Goal: Task Accomplishment & Management: Use online tool/utility

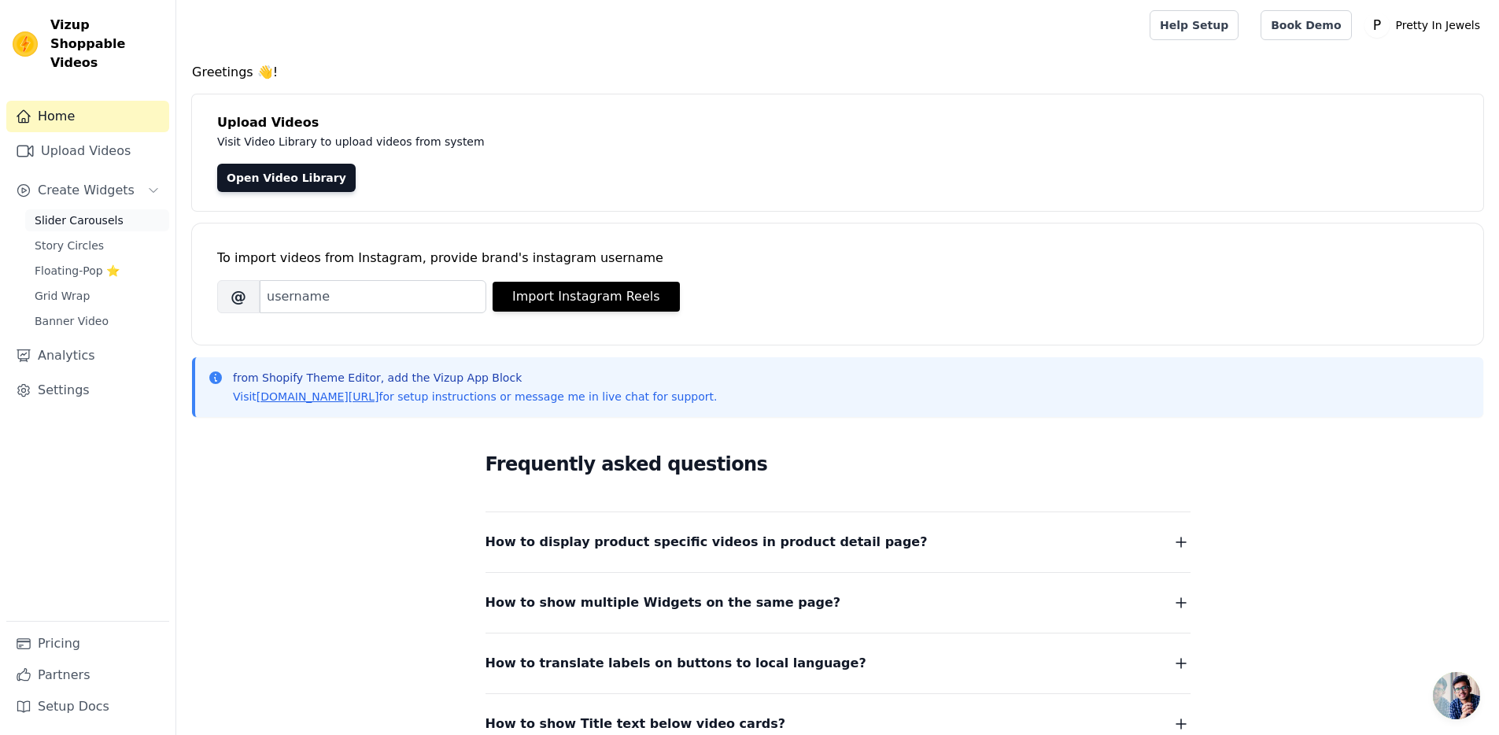
click at [87, 213] on span "Slider Carousels" at bounding box center [79, 221] width 89 height 16
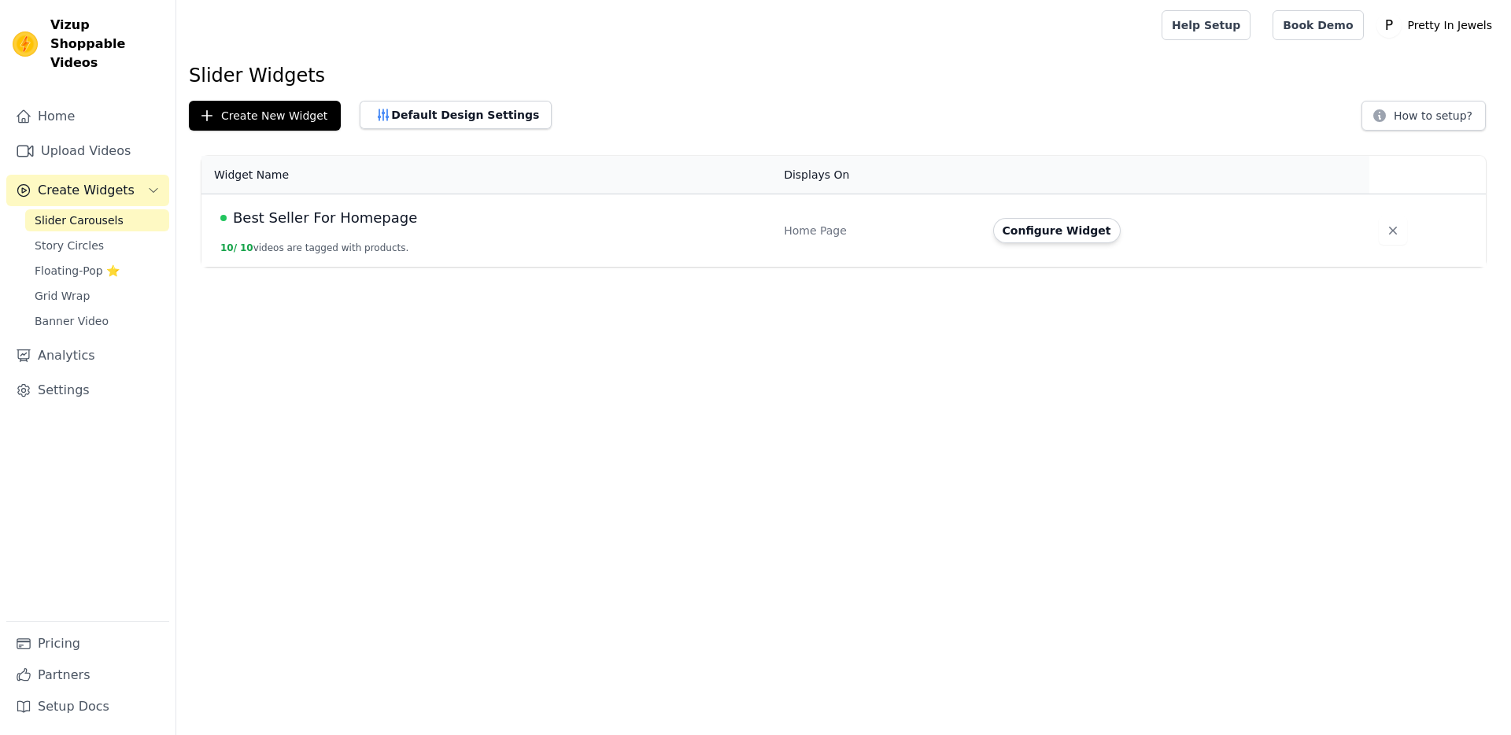
click at [411, 267] on html "Vizup Shoppable Videos Home Upload Videos Create Widgets Slider Carousels Story…" at bounding box center [755, 133] width 1511 height 267
click at [335, 220] on span "Best Seller For Homepage" at bounding box center [325, 218] width 184 height 22
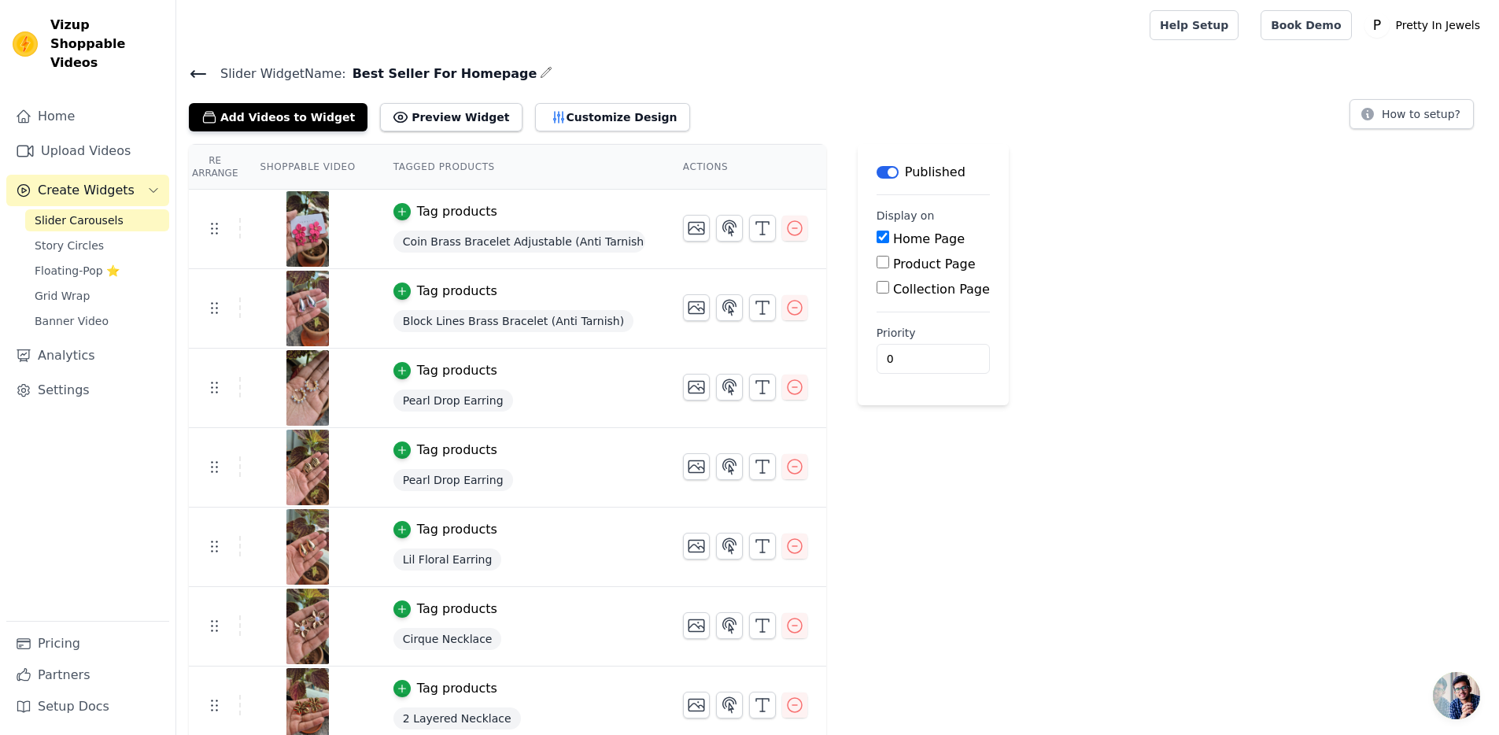
click at [83, 213] on span "Slider Carousels" at bounding box center [79, 221] width 89 height 16
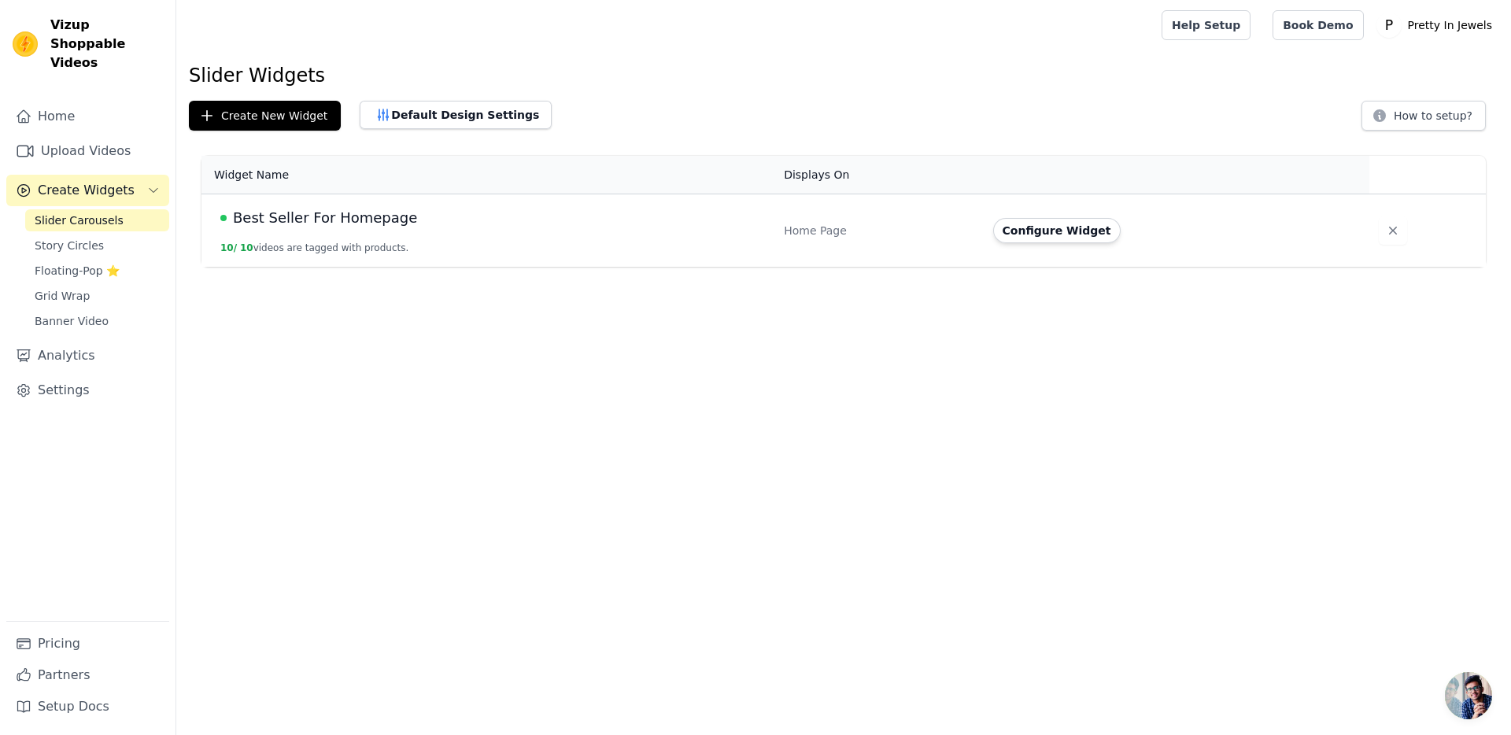
click at [342, 218] on span "Best Seller For Homepage" at bounding box center [325, 218] width 184 height 22
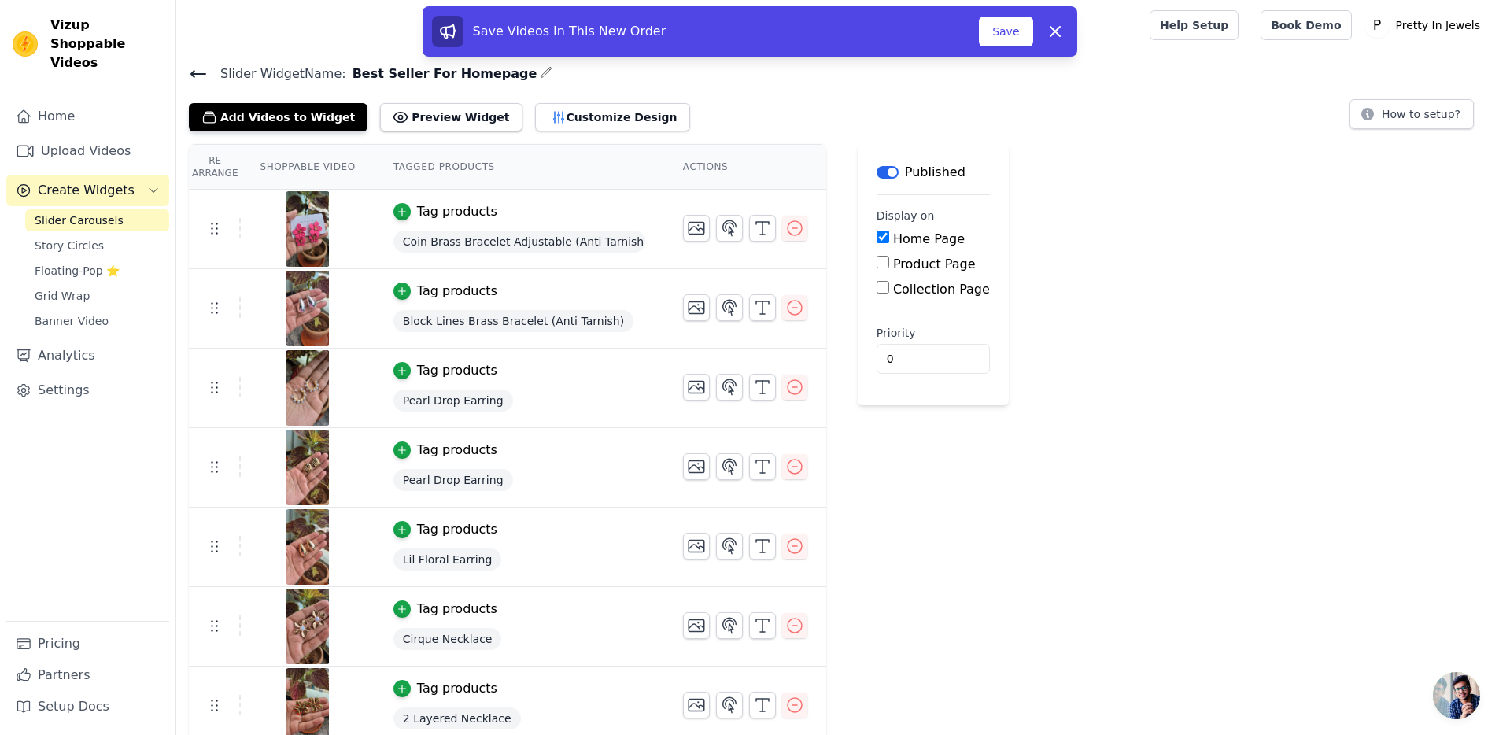
click at [558, 239] on span "Coin Brass Bracelet Adjustable (Anti Tarnish)" at bounding box center [520, 242] width 252 height 22
click at [429, 207] on div "Tag products" at bounding box center [457, 211] width 80 height 19
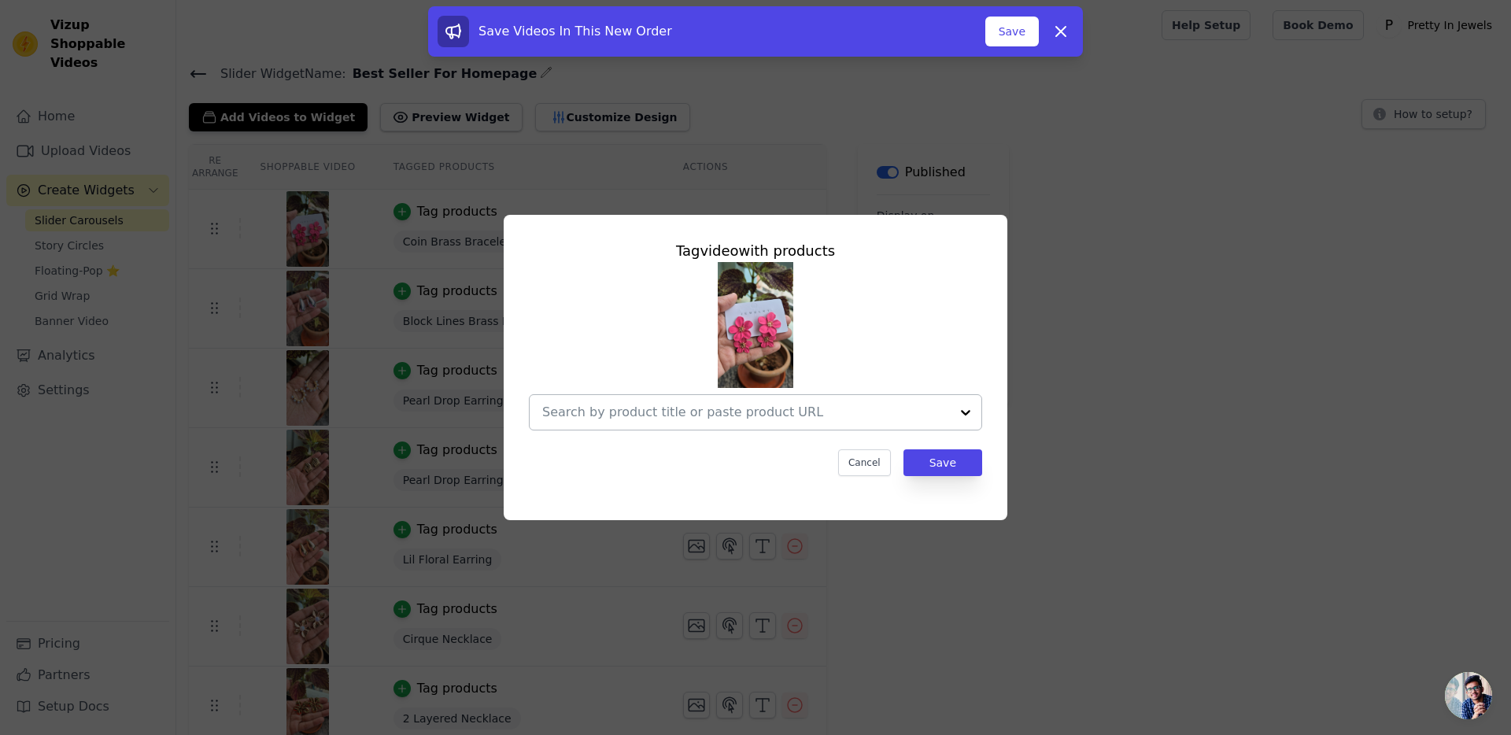
click at [965, 412] on div at bounding box center [965, 412] width 31 height 35
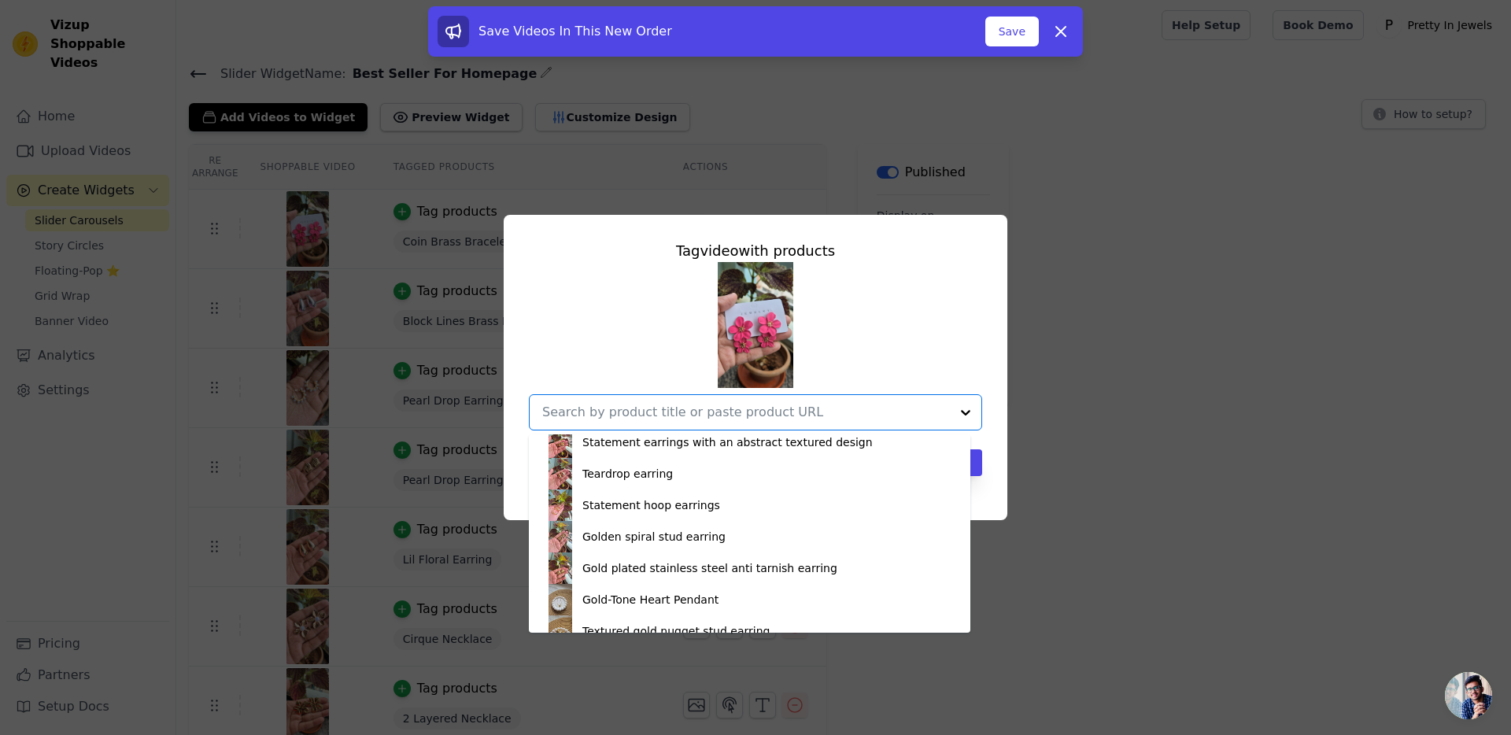
scroll to position [744, 0]
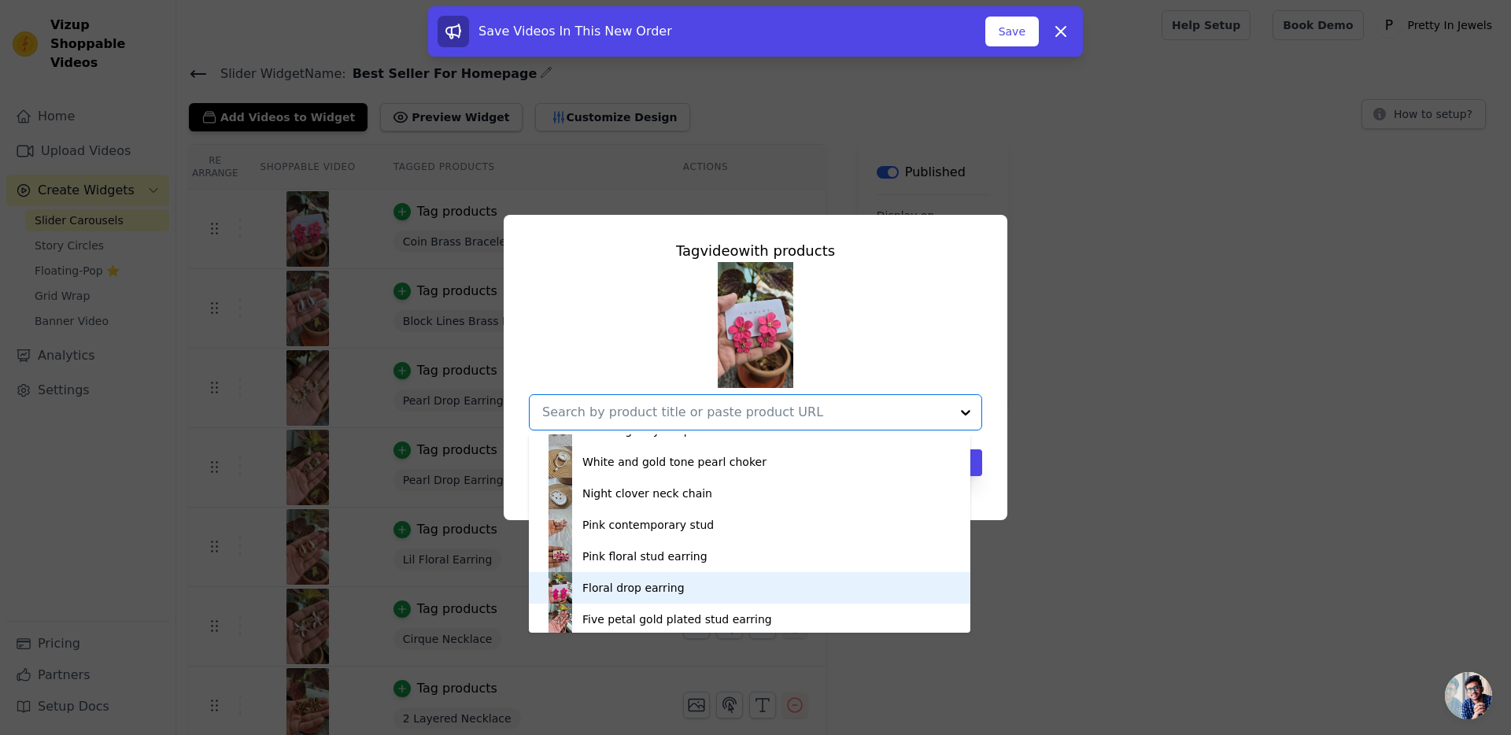
click at [645, 590] on div "Floral drop earring" at bounding box center [633, 588] width 102 height 16
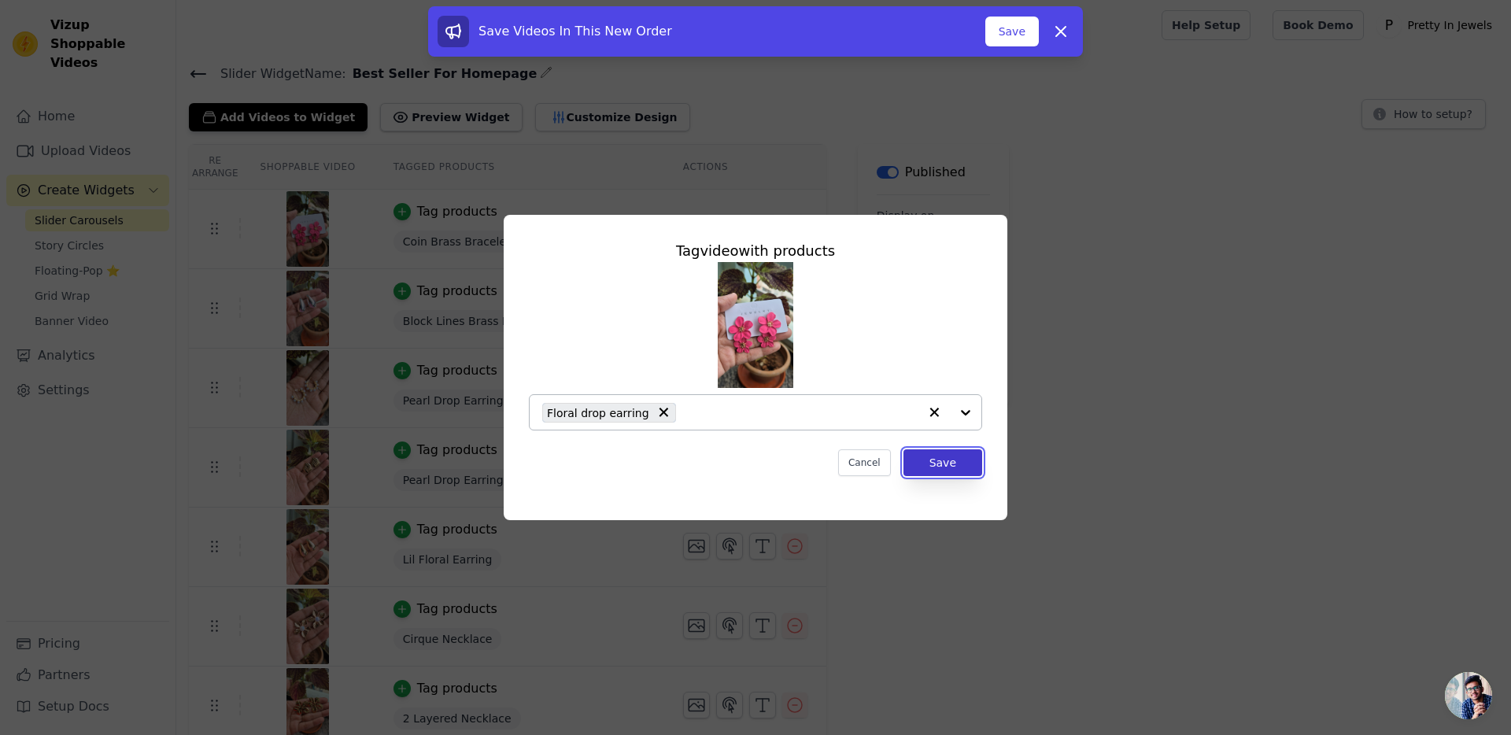
click at [939, 458] on button "Save" at bounding box center [943, 462] width 79 height 27
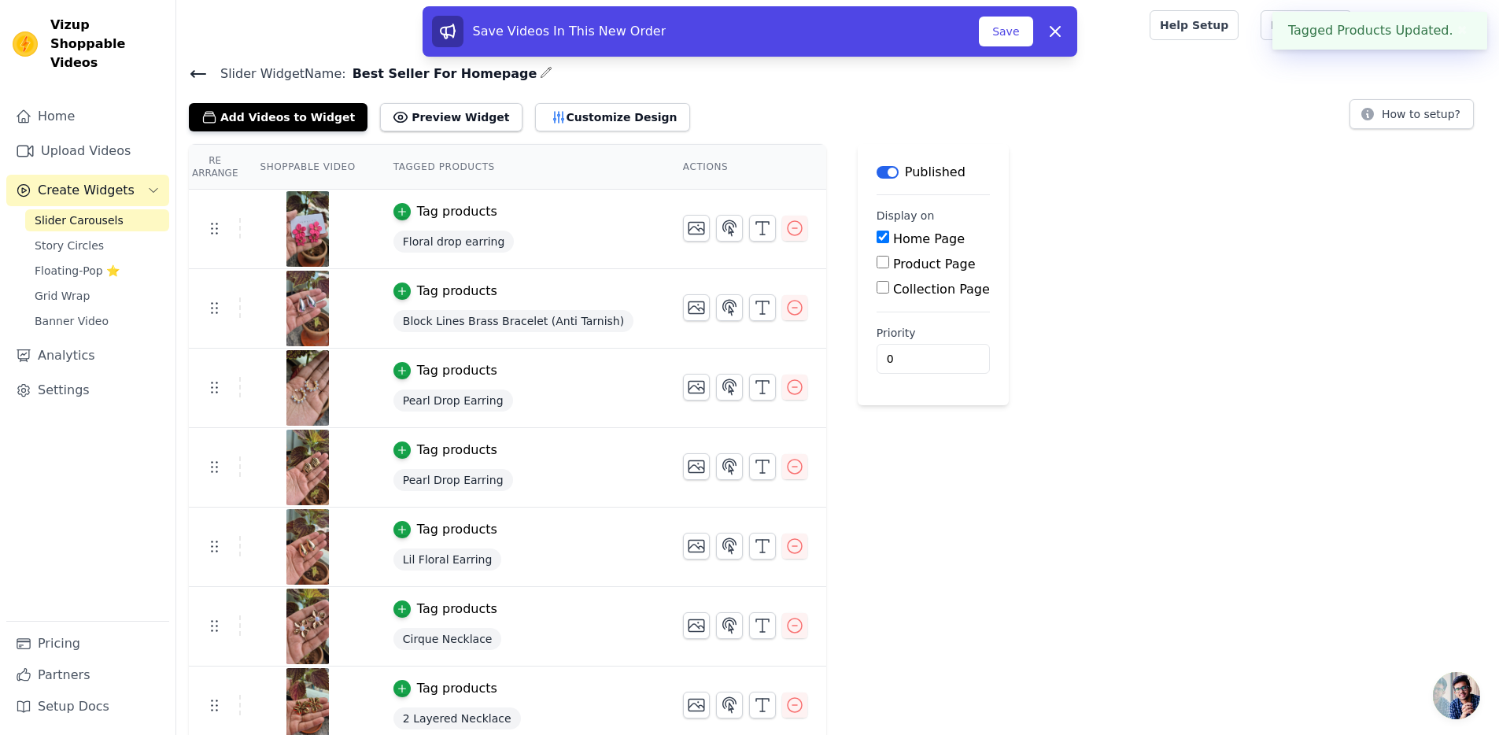
click at [424, 288] on div "Tag products" at bounding box center [457, 291] width 80 height 19
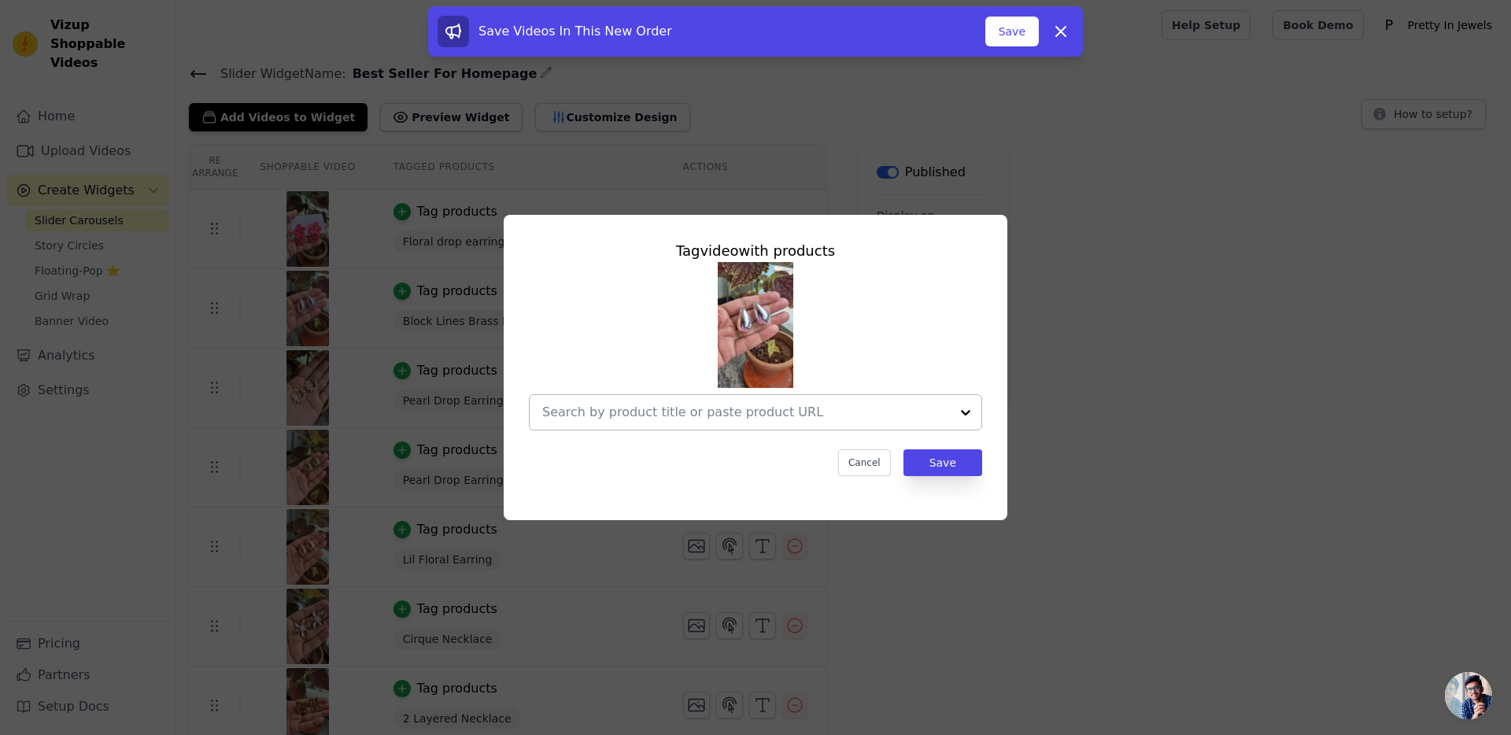
click at [760, 409] on input "text" at bounding box center [746, 412] width 408 height 19
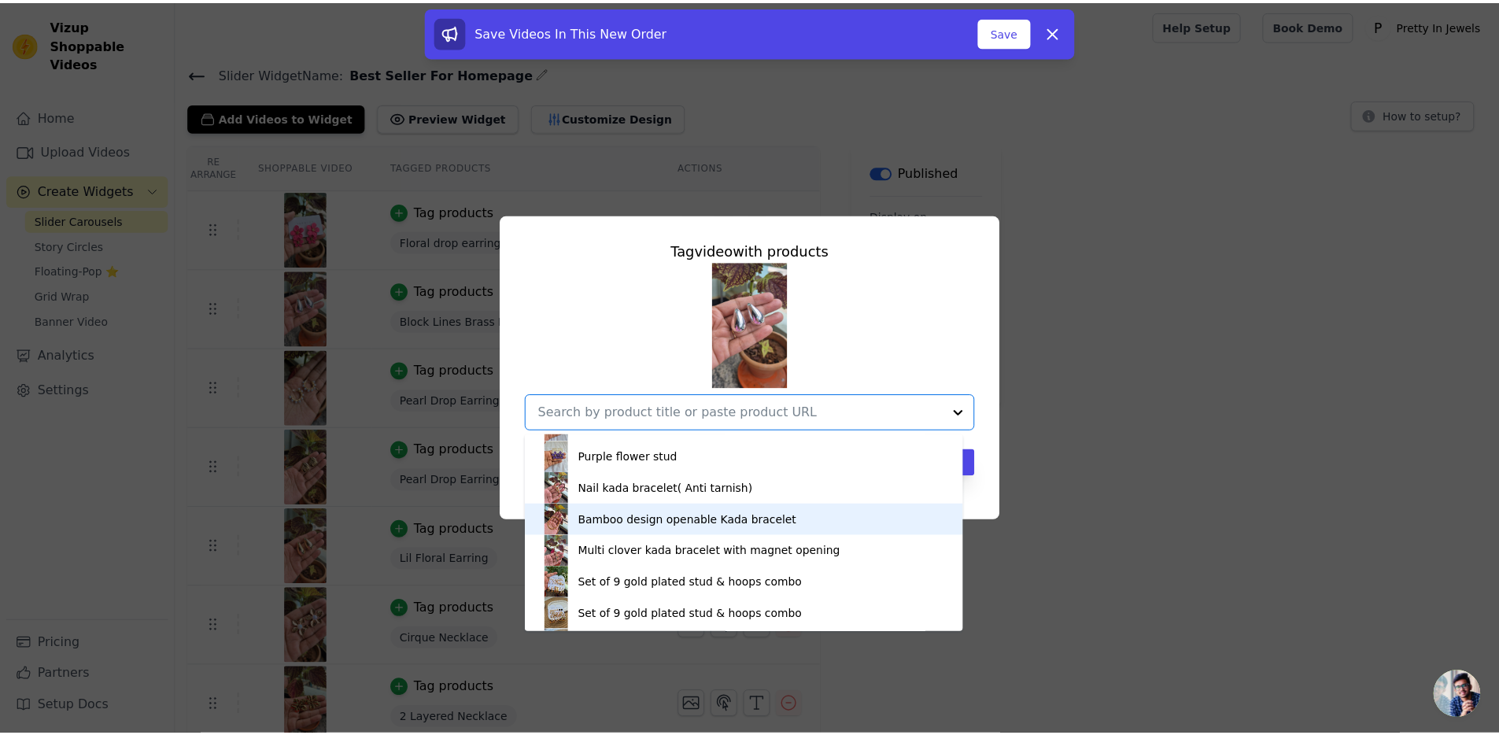
scroll to position [61, 0]
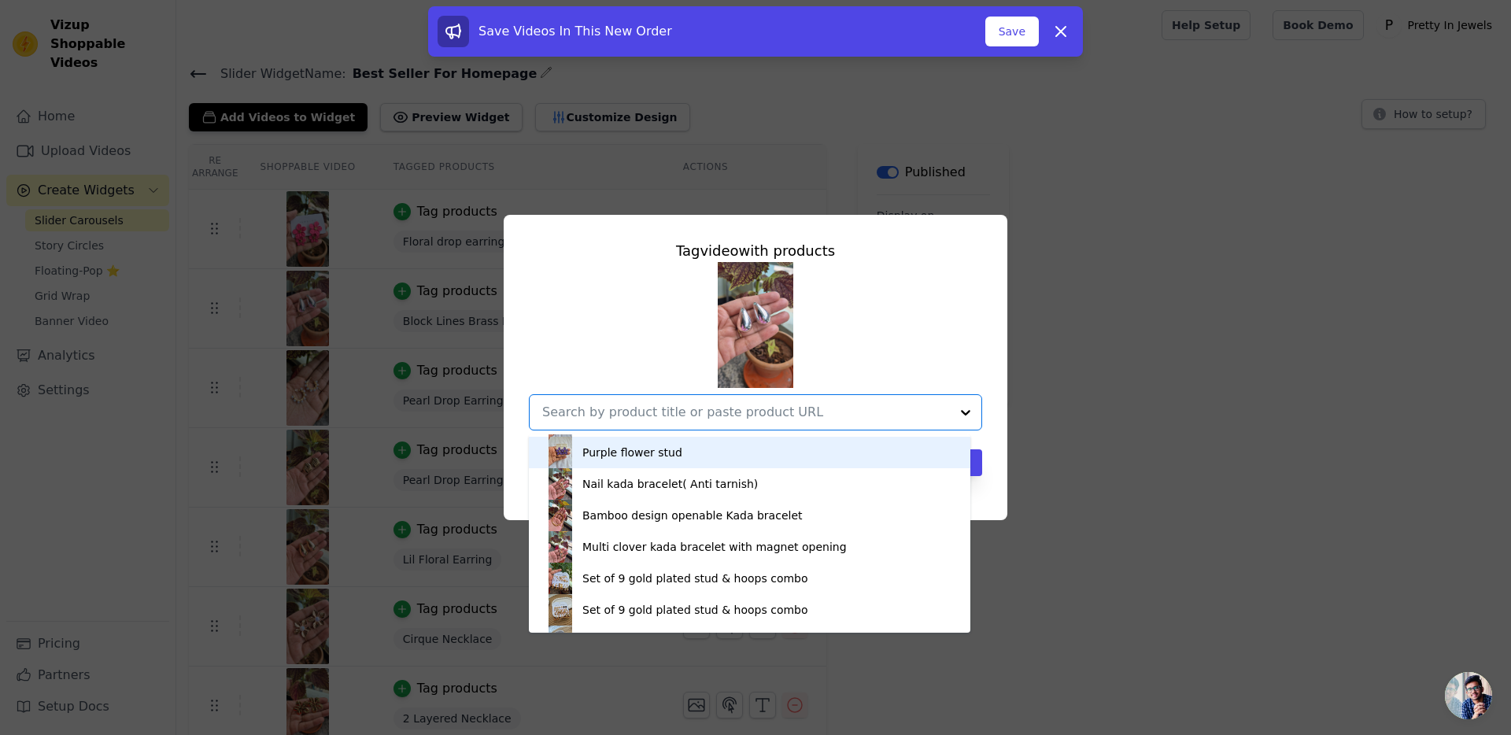
click at [942, 309] on div "Acrylic love heart dangle earring Green flower stud Purple flower stud Nail kad…" at bounding box center [755, 346] width 453 height 168
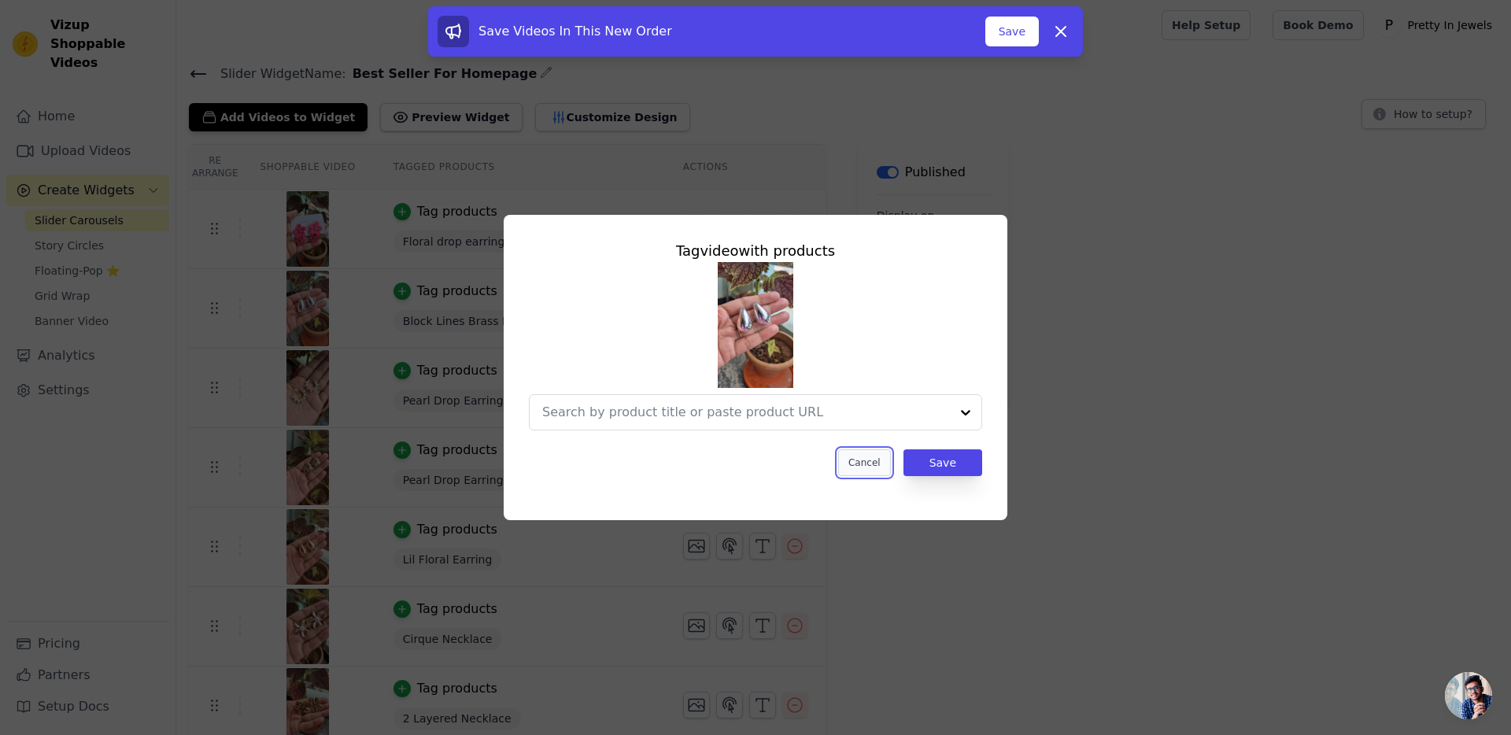
click at [877, 461] on button "Cancel" at bounding box center [864, 462] width 53 height 27
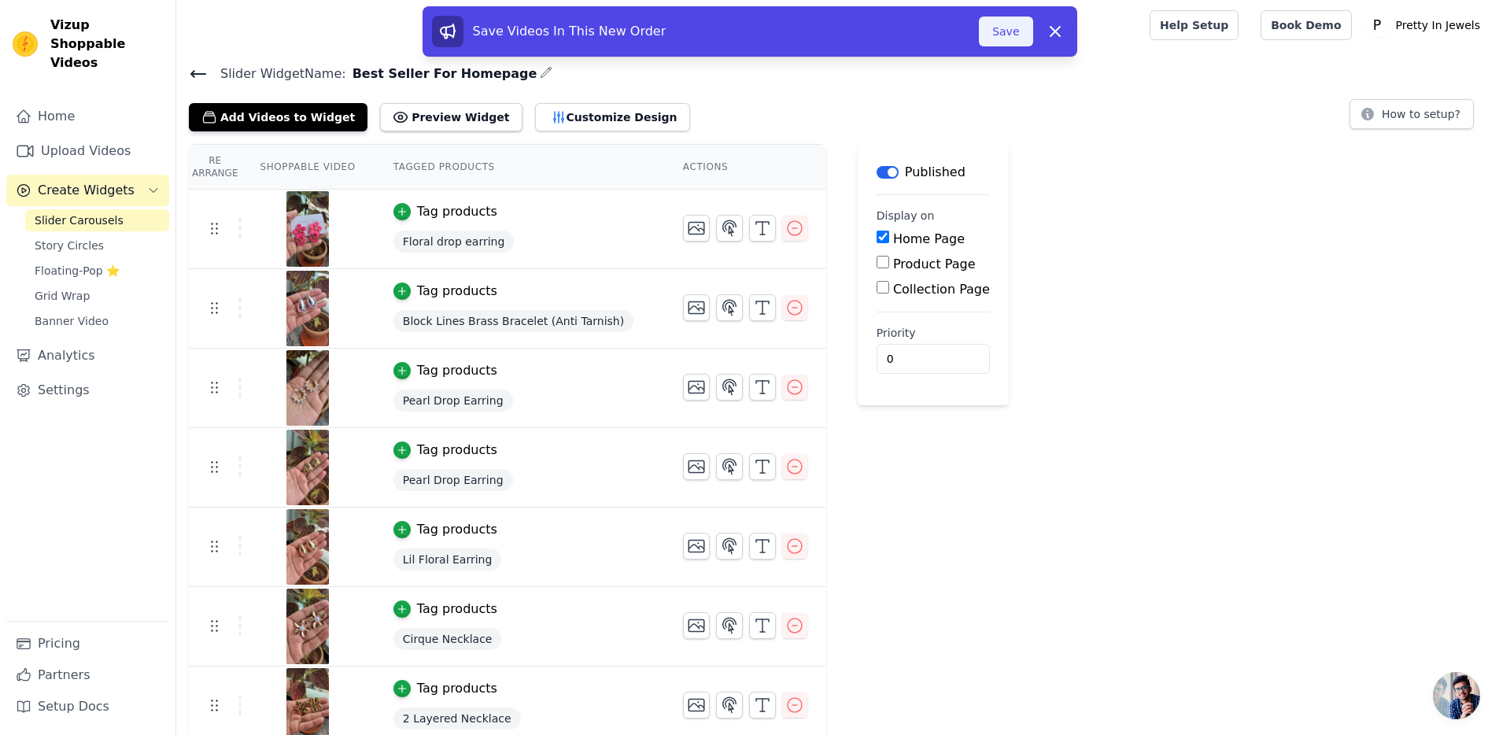
click at [1011, 35] on button "Save" at bounding box center [1006, 32] width 54 height 30
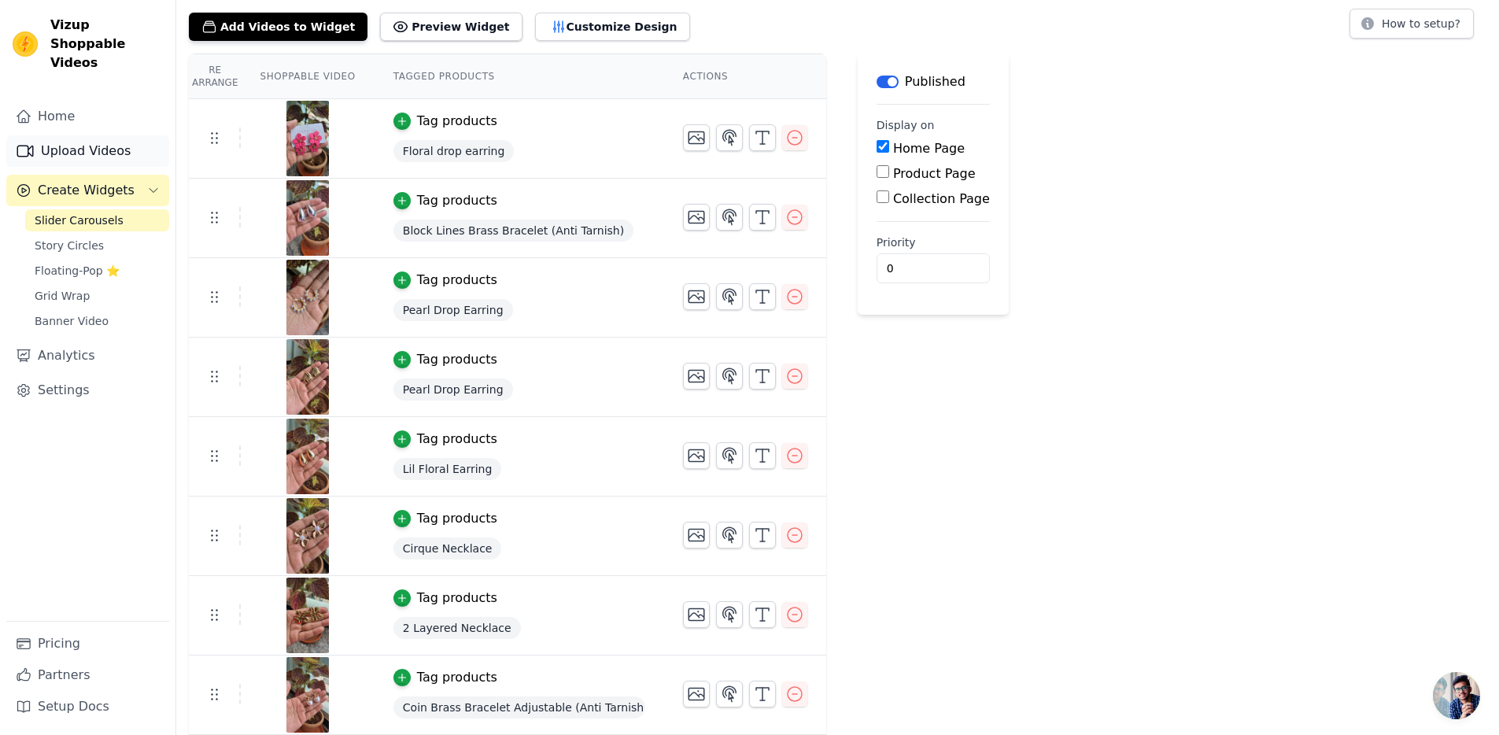
scroll to position [0, 0]
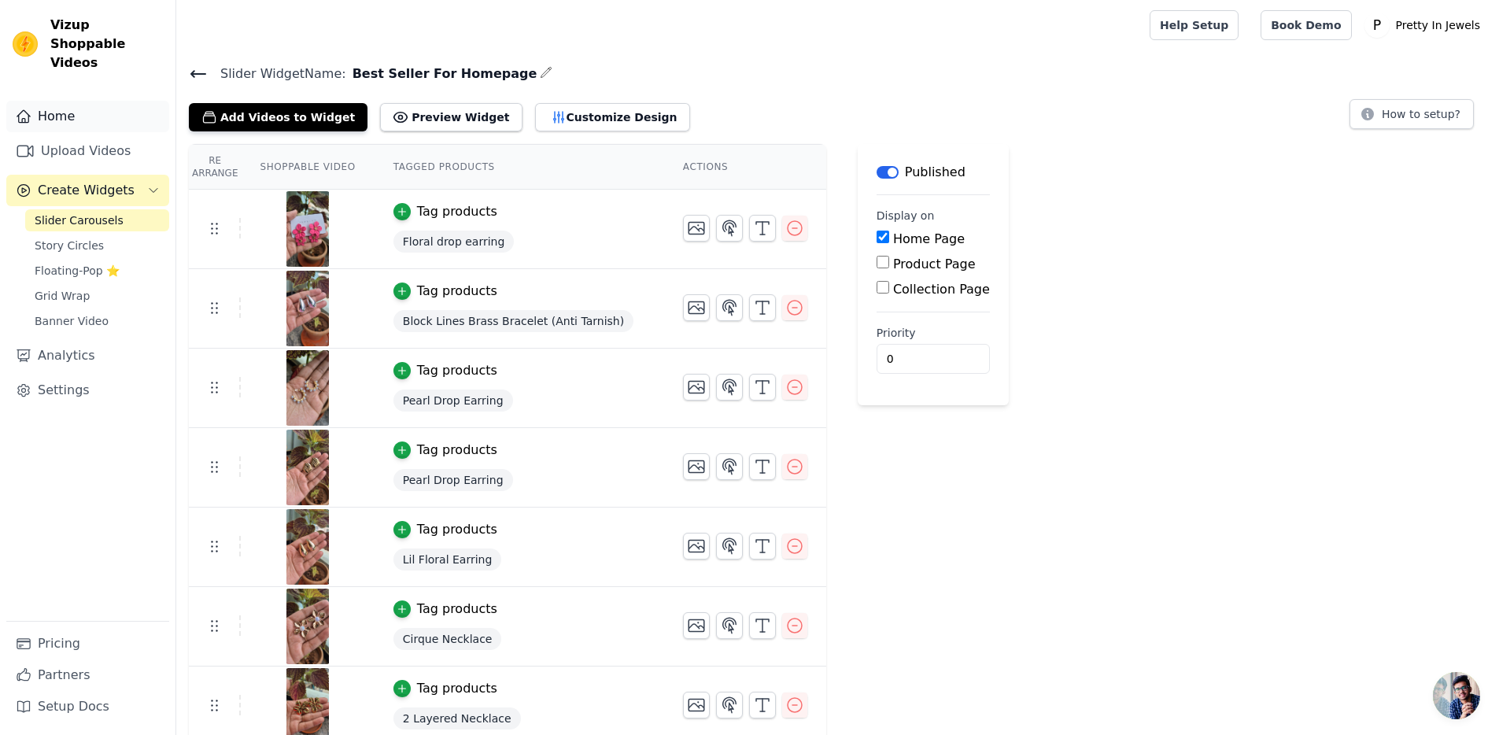
click at [85, 101] on link "Home" at bounding box center [87, 116] width 163 height 31
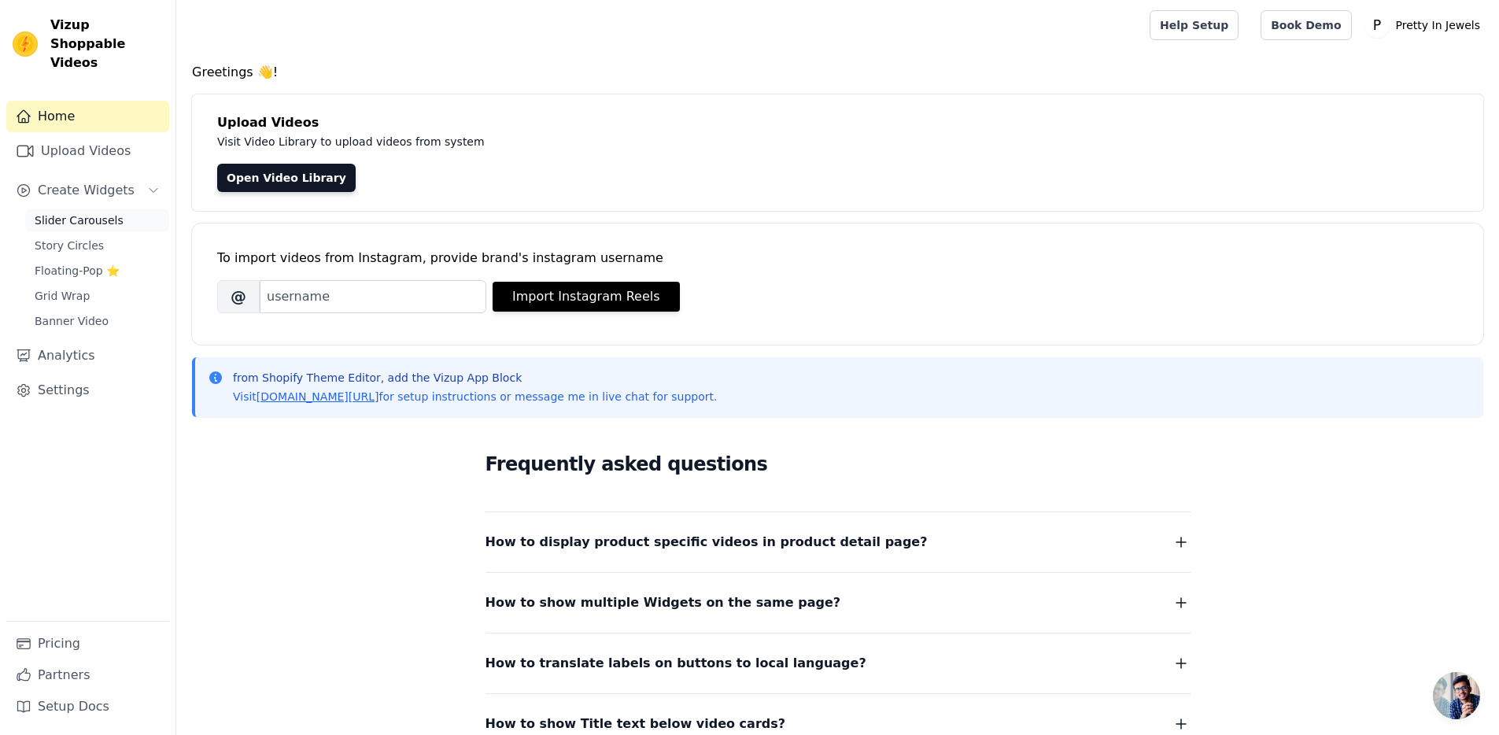
click at [79, 213] on span "Slider Carousels" at bounding box center [79, 221] width 89 height 16
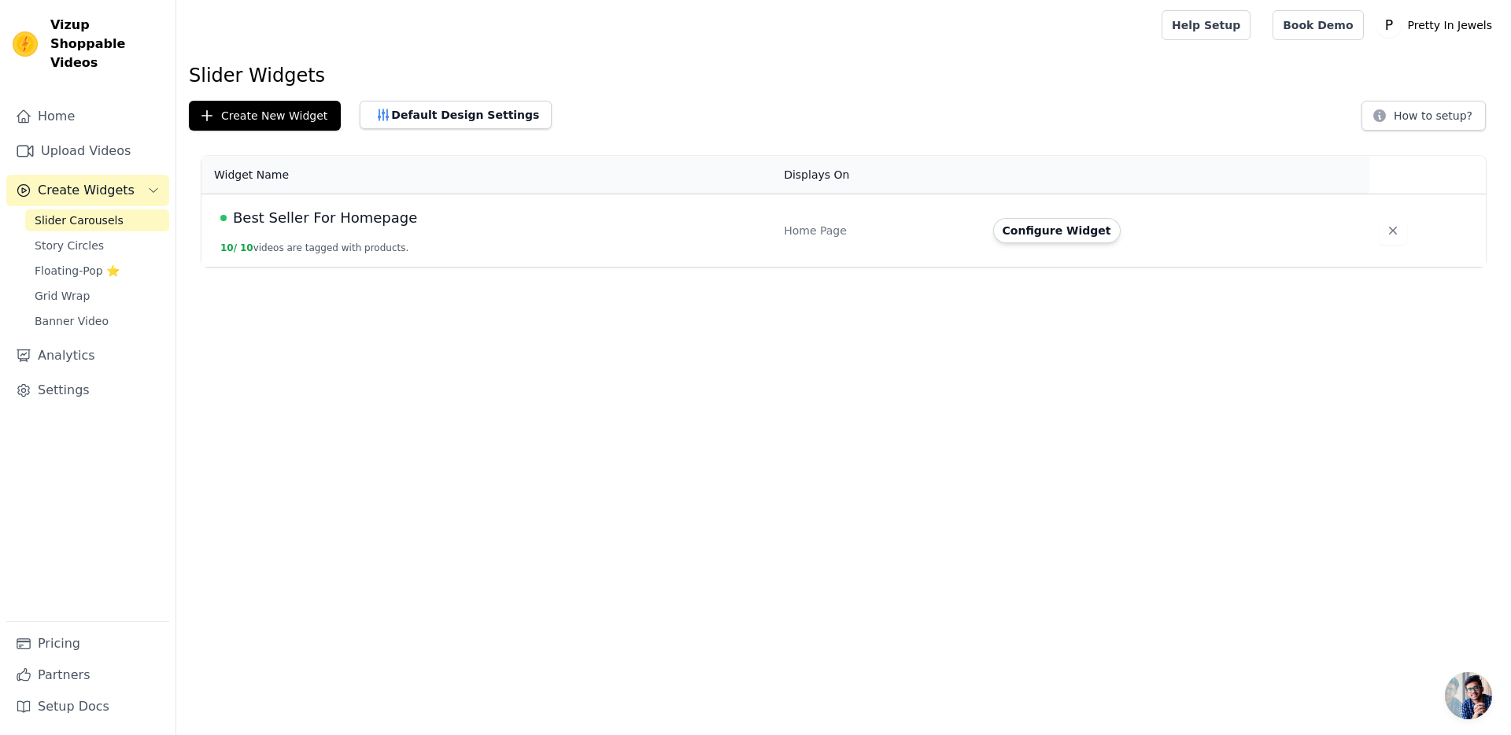
click at [342, 222] on span "Best Seller For Homepage" at bounding box center [325, 218] width 184 height 22
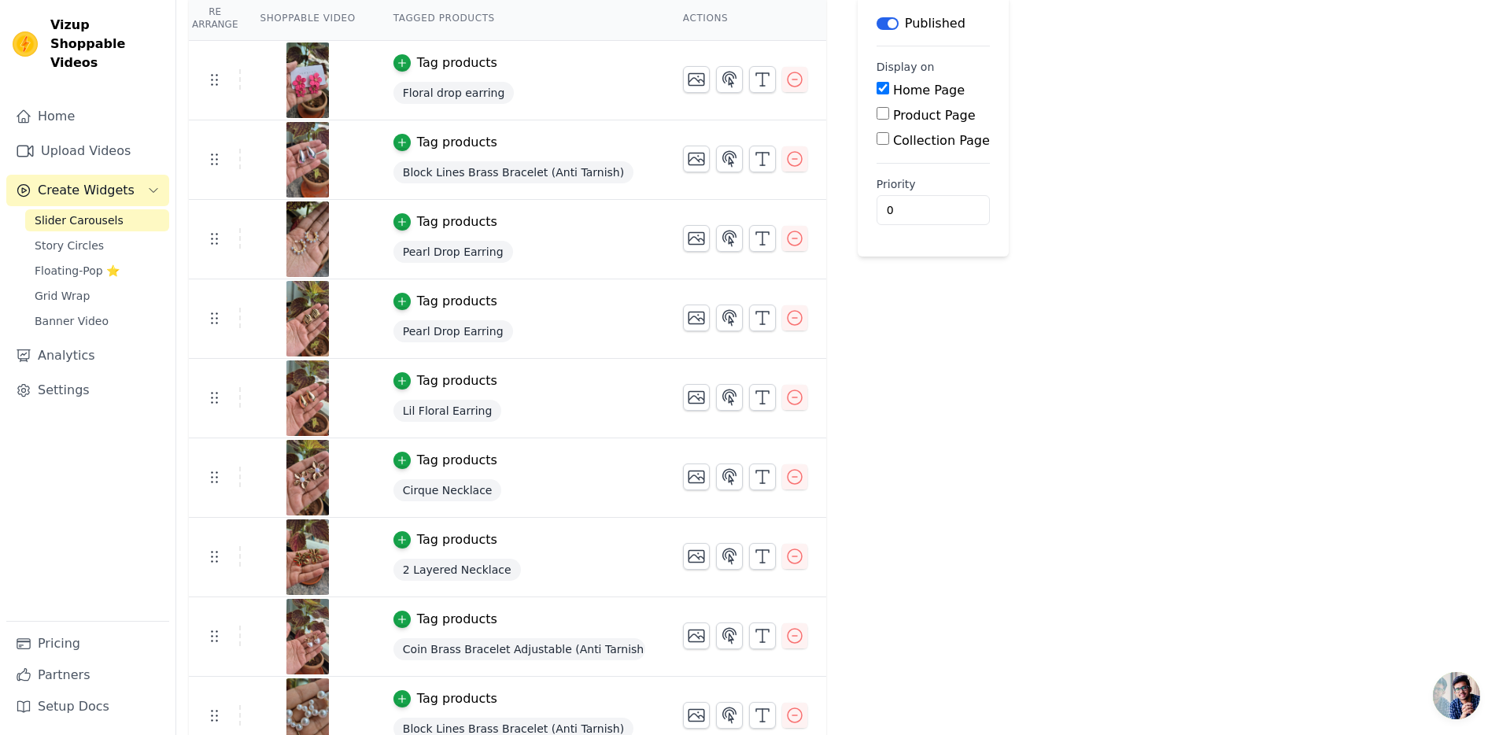
scroll to position [249, 0]
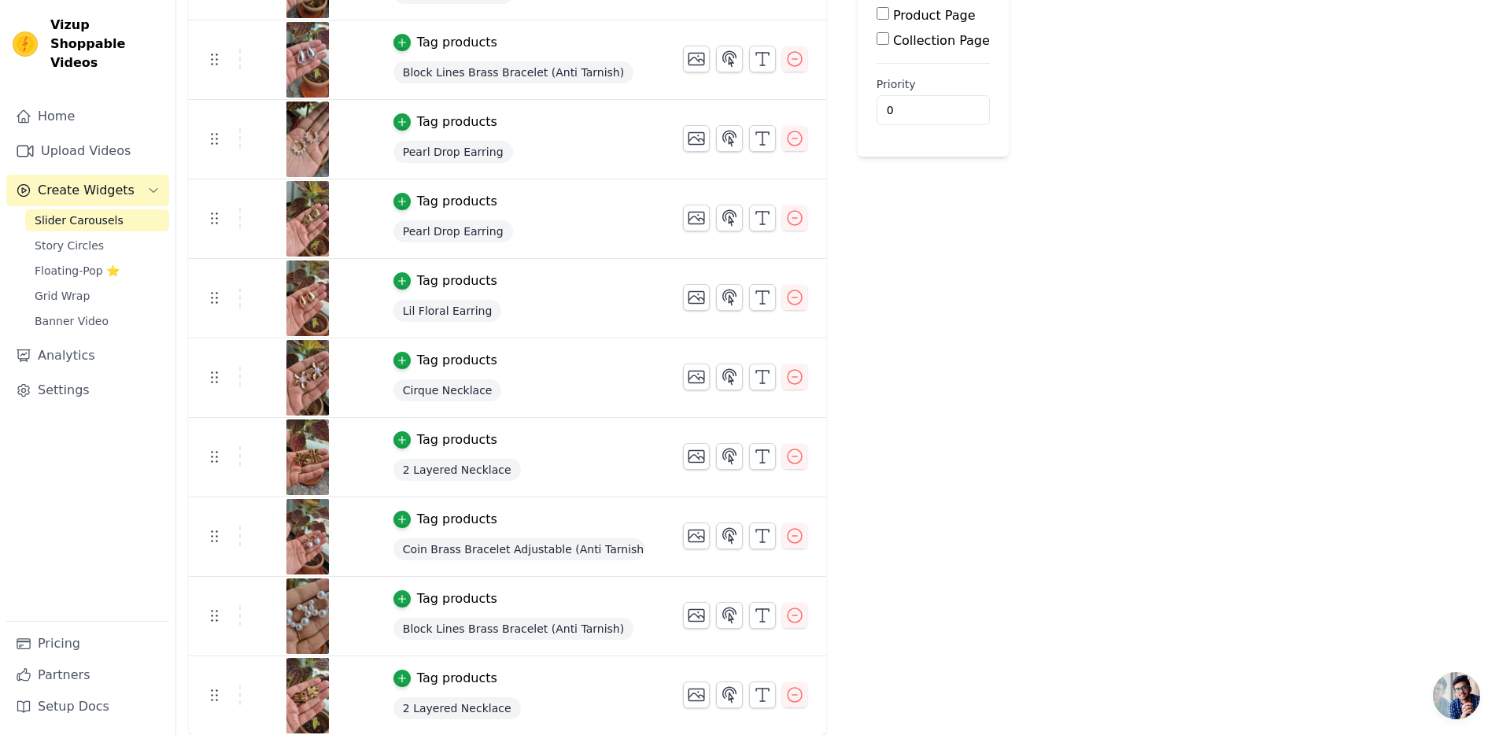
click at [445, 363] on div "Tag products" at bounding box center [457, 360] width 80 height 19
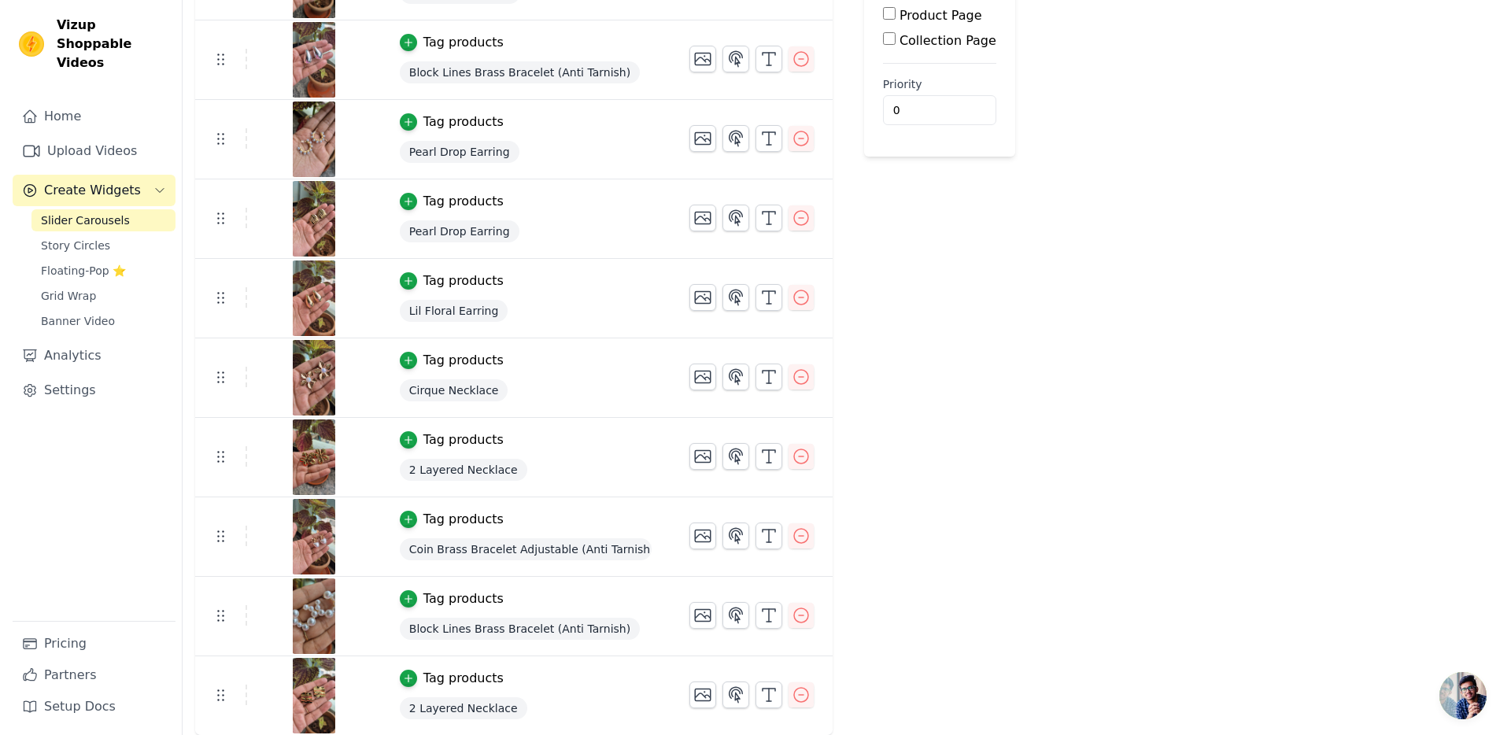
scroll to position [0, 0]
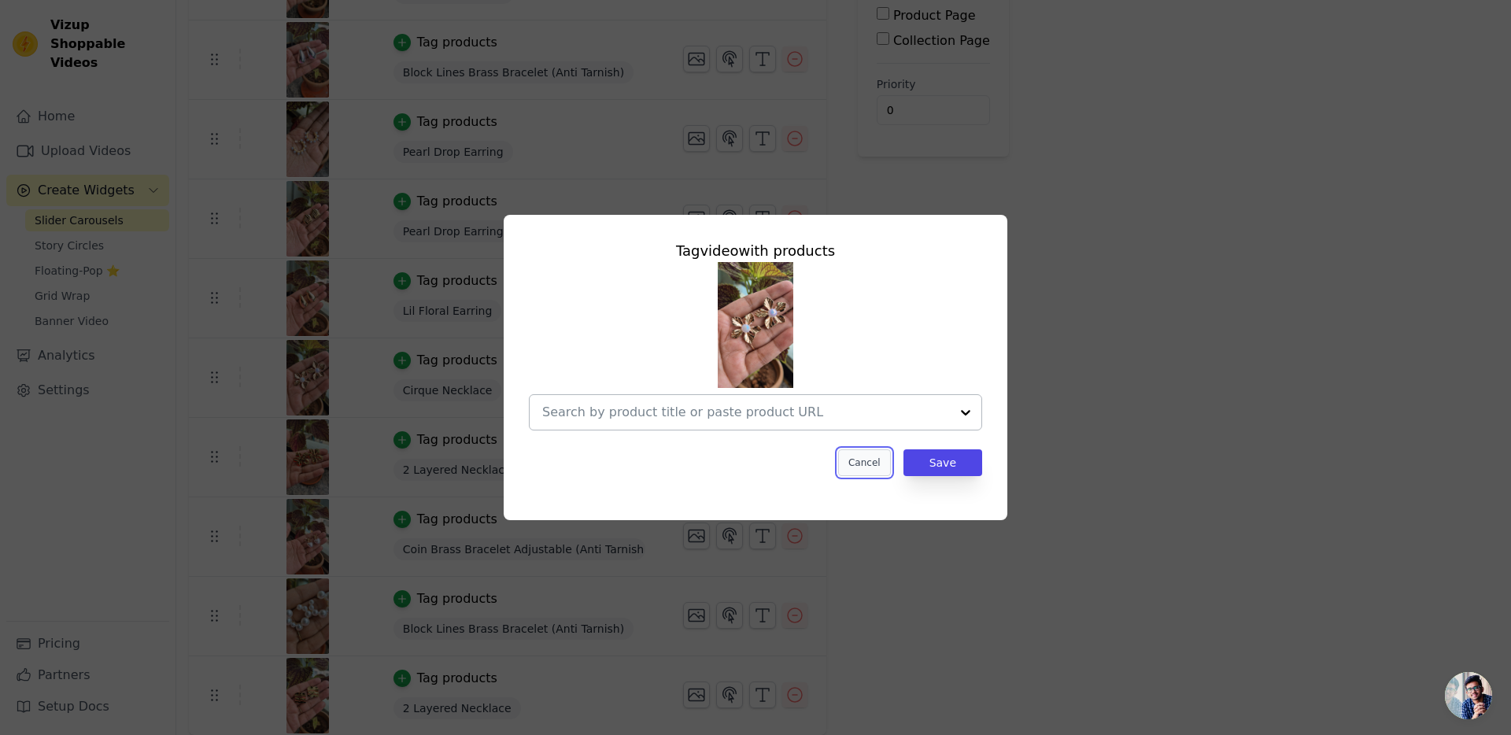
click at [869, 464] on button "Cancel" at bounding box center [864, 462] width 53 height 27
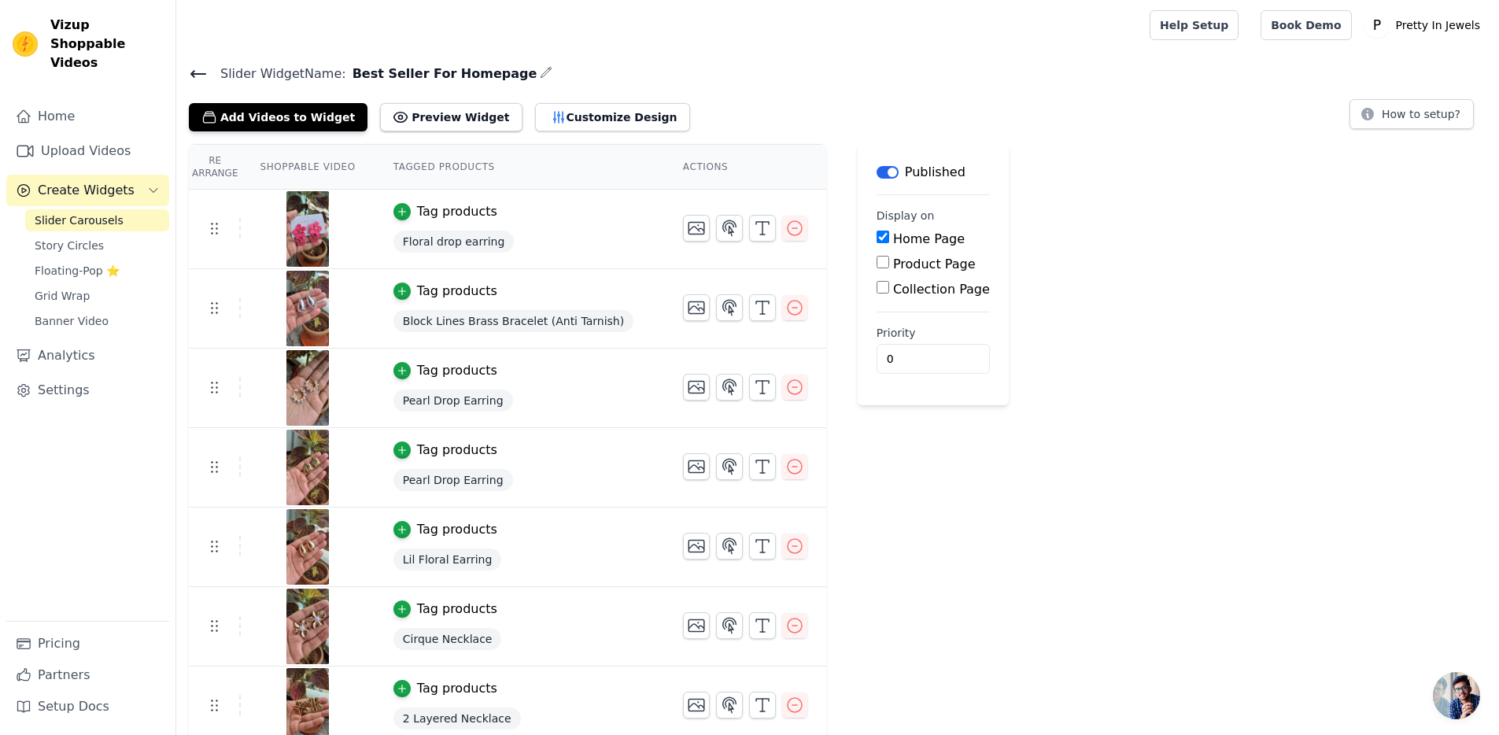
click at [1186, 144] on div "Re Arrange Shoppable Video Tagged Products Actions Tag products Floral drop ear…" at bounding box center [837, 564] width 1323 height 841
